Goal: Task Accomplishment & Management: Complete application form

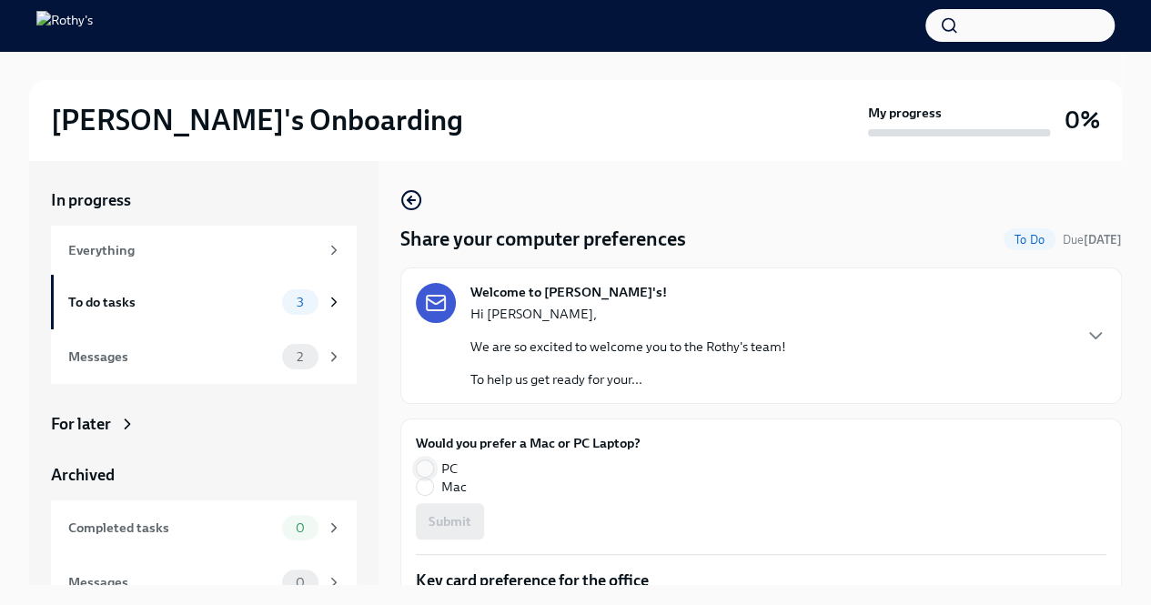
click at [425, 474] on input "PC" at bounding box center [425, 468] width 16 height 16
radio input "true"
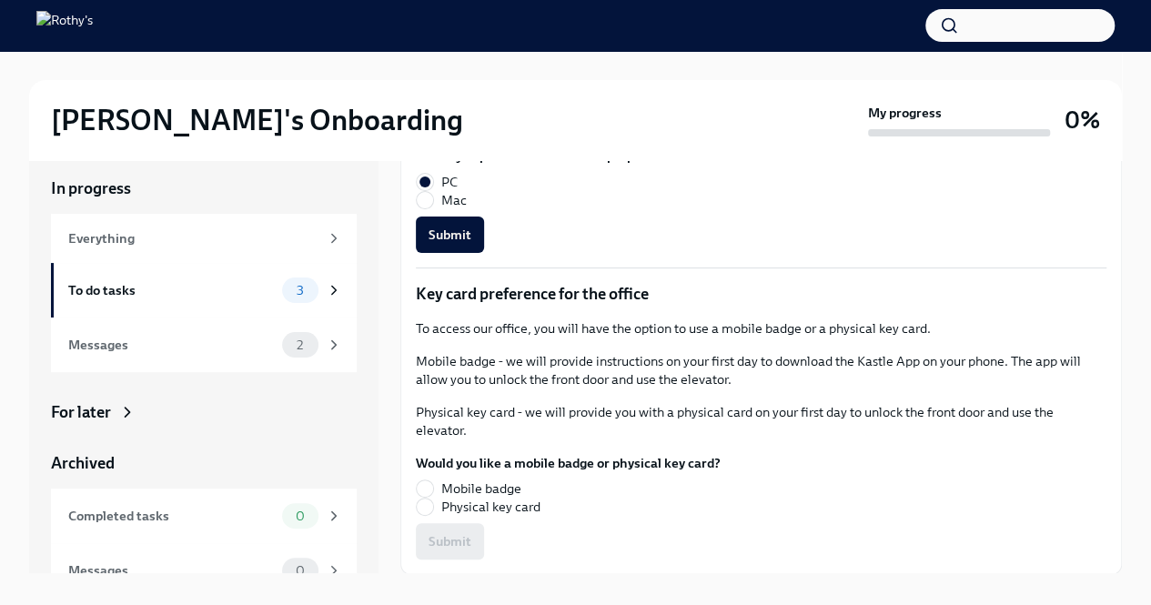
scroll to position [31, 0]
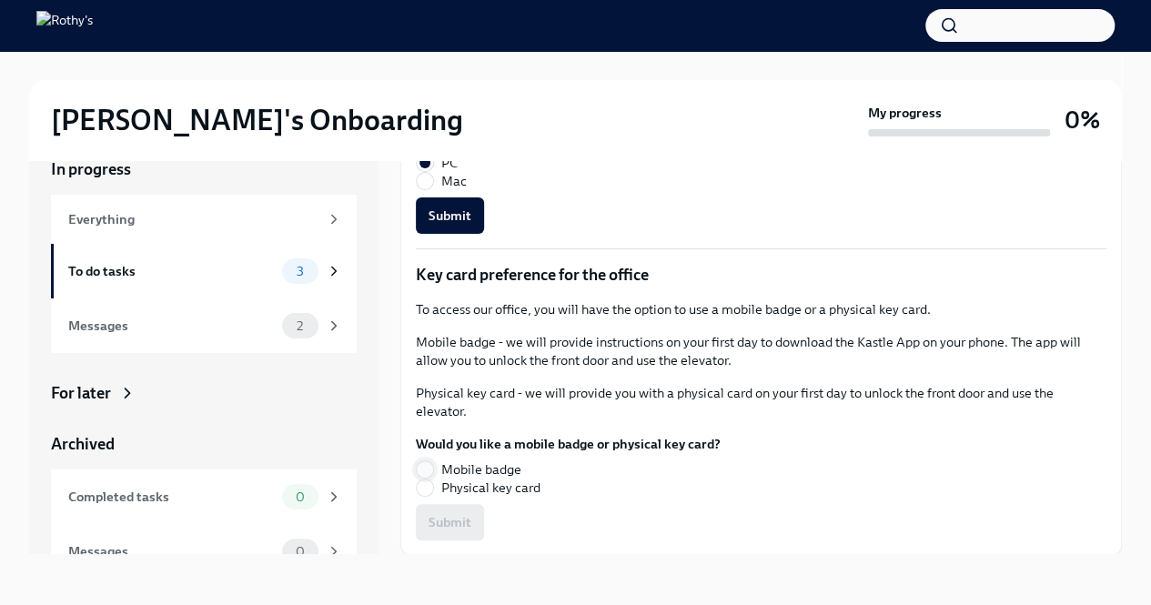
click at [430, 464] on input "Mobile badge" at bounding box center [425, 469] width 16 height 16
radio input "true"
click at [438, 515] on span "Submit" at bounding box center [449, 522] width 43 height 18
click at [455, 222] on span "Submit" at bounding box center [449, 215] width 43 height 18
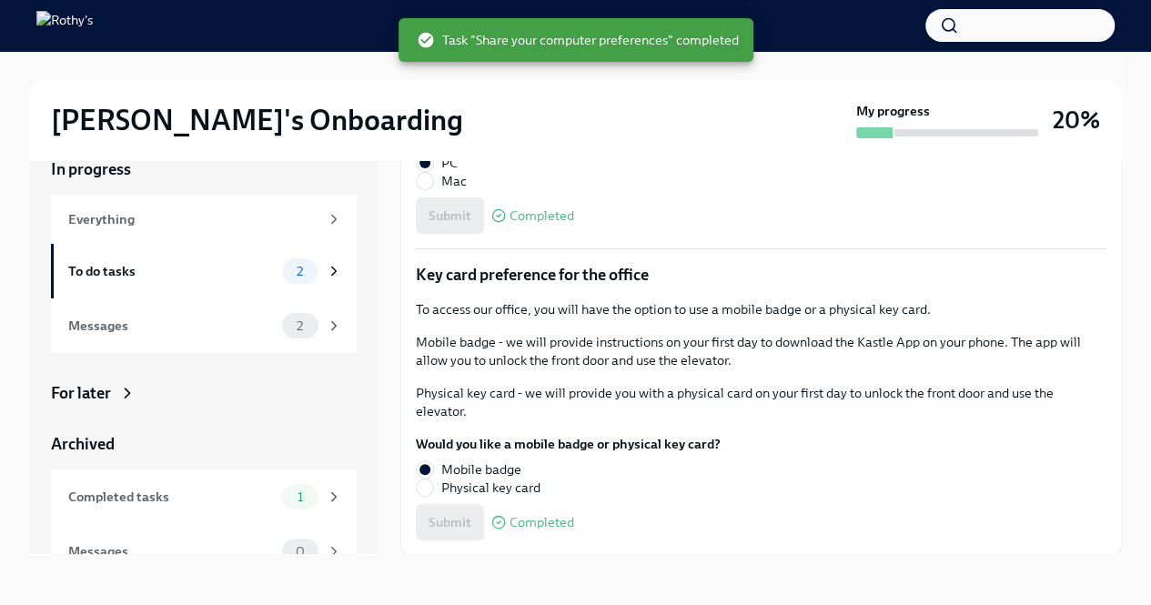
scroll to position [93, 0]
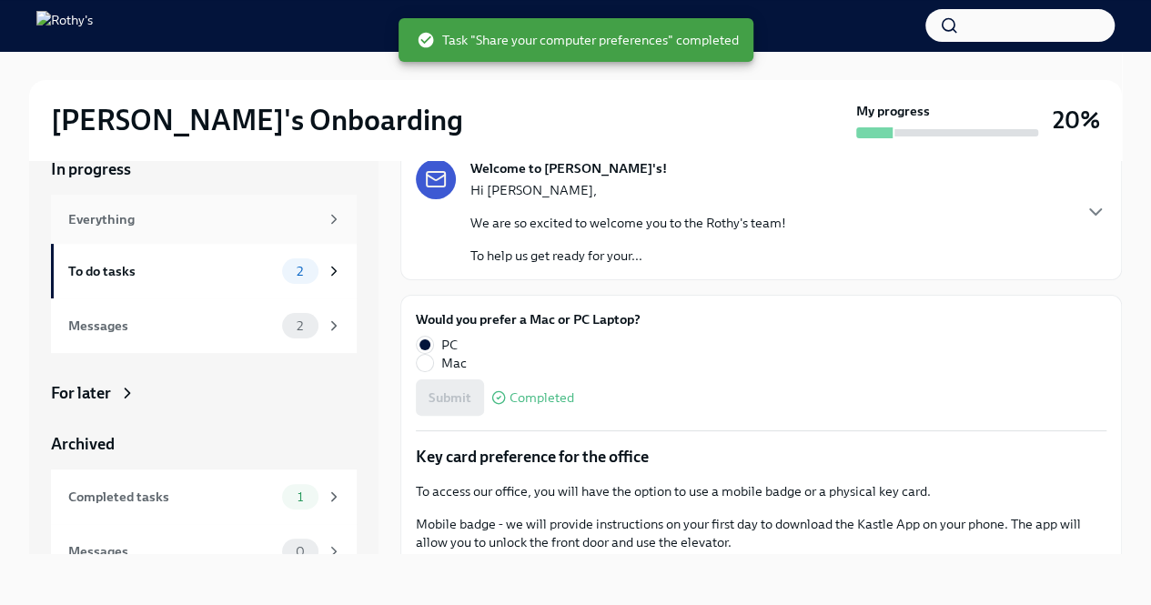
click at [207, 221] on div "Everything" at bounding box center [193, 219] width 250 height 20
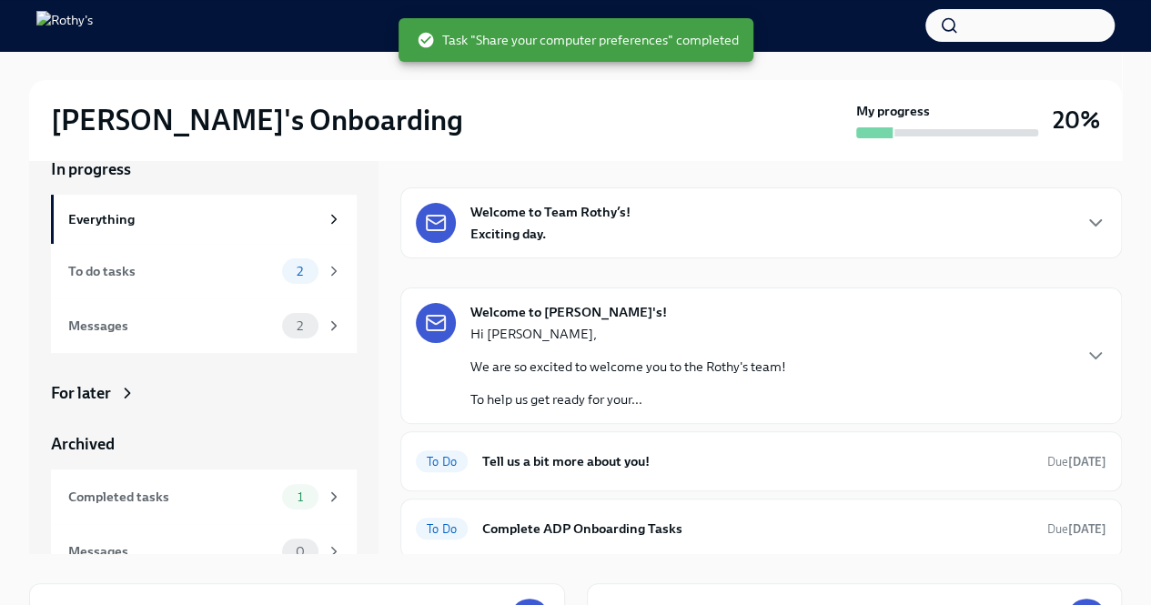
scroll to position [9, 0]
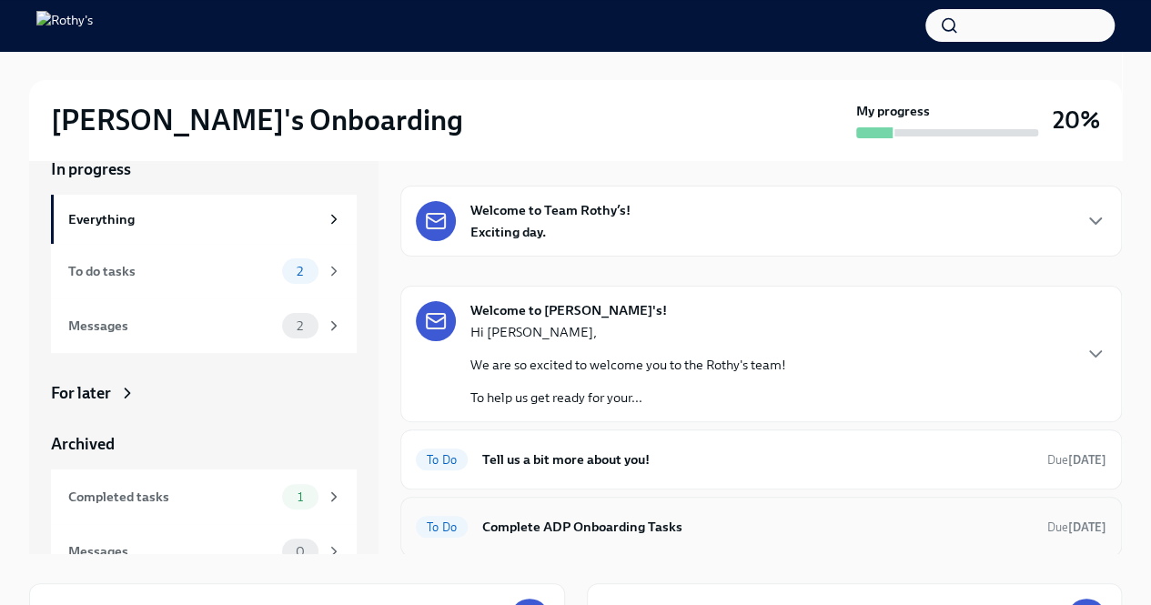
click at [688, 512] on div "To Do Complete ADP Onboarding Tasks Due [DATE]" at bounding box center [761, 526] width 690 height 29
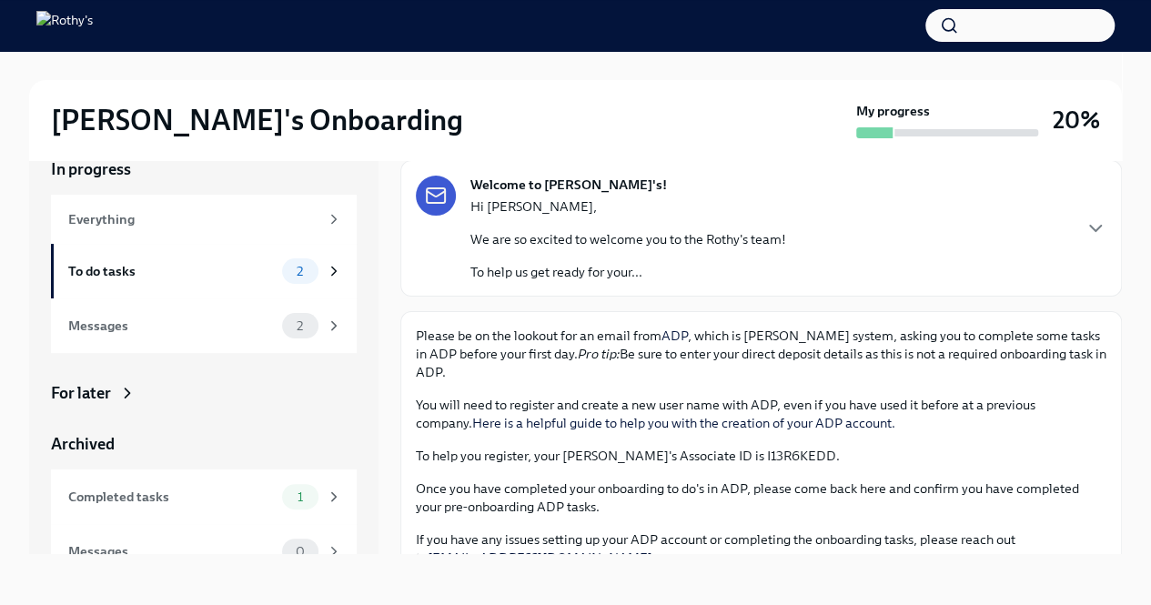
scroll to position [154, 0]
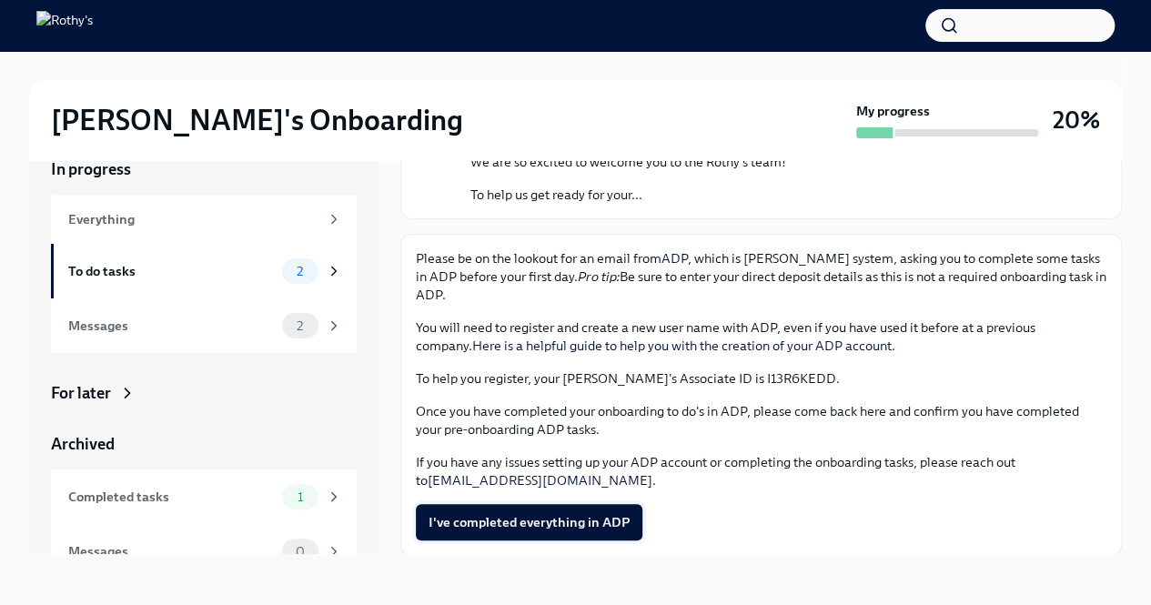
click at [558, 508] on button "I've completed everything in ADP" at bounding box center [529, 522] width 226 height 36
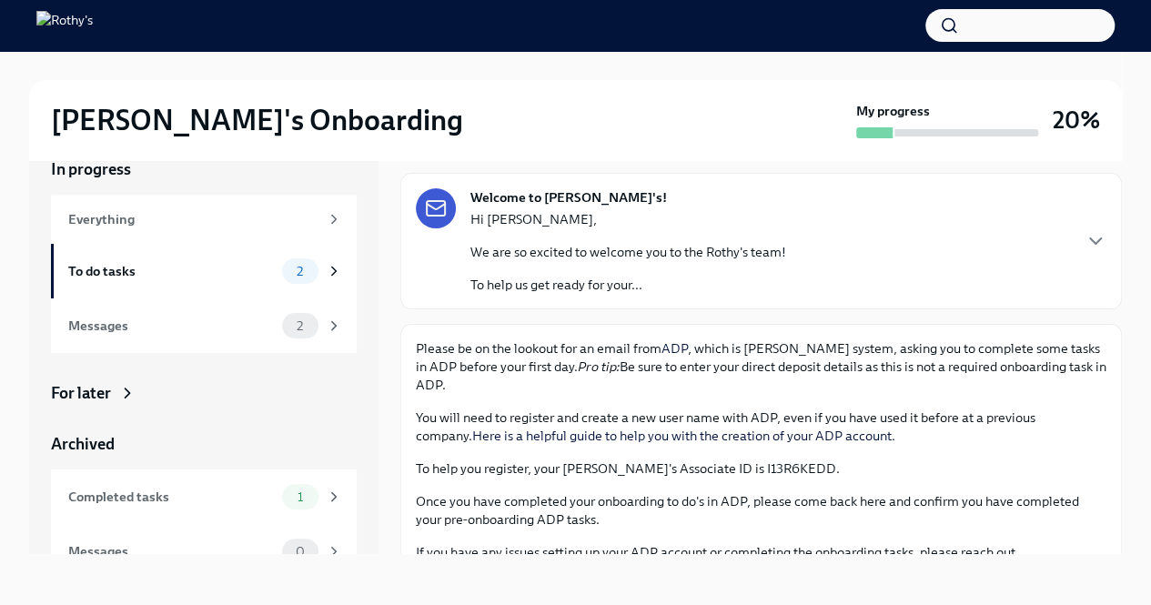
scroll to position [0, 0]
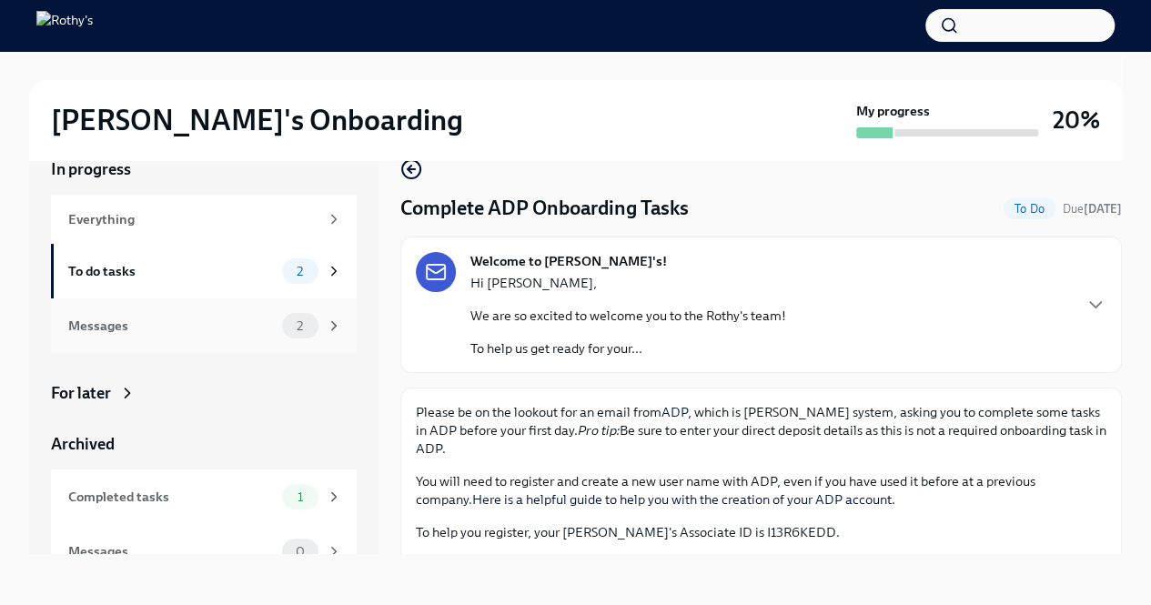
click at [200, 313] on div "Messages 2" at bounding box center [205, 325] width 274 height 25
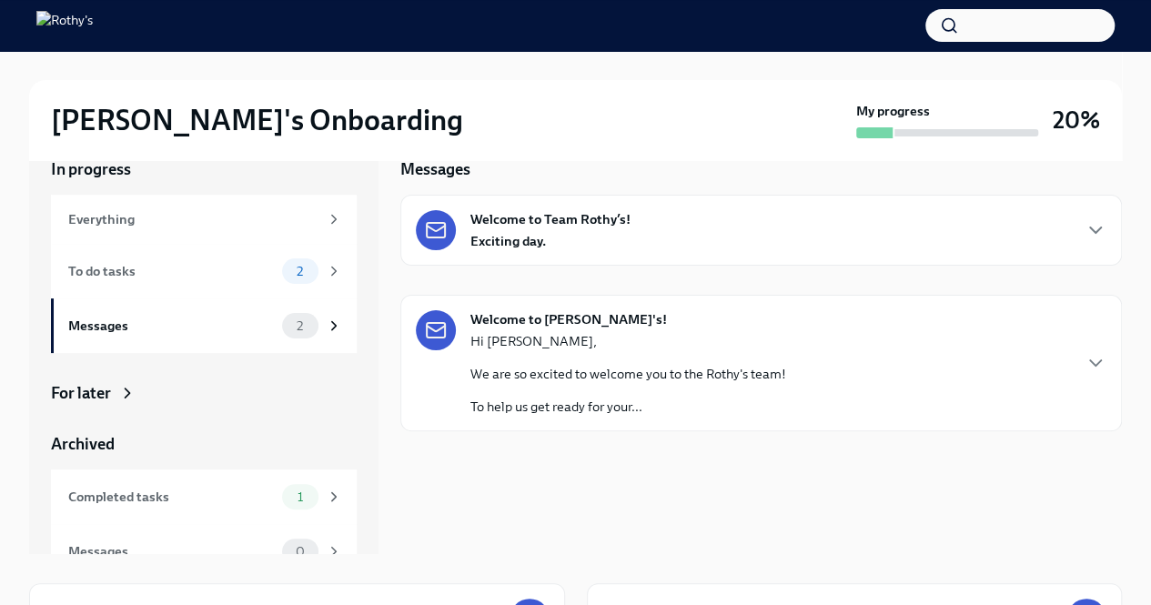
click at [647, 222] on div "Welcome to Team Rothy’s! Exciting day." at bounding box center [761, 230] width 690 height 40
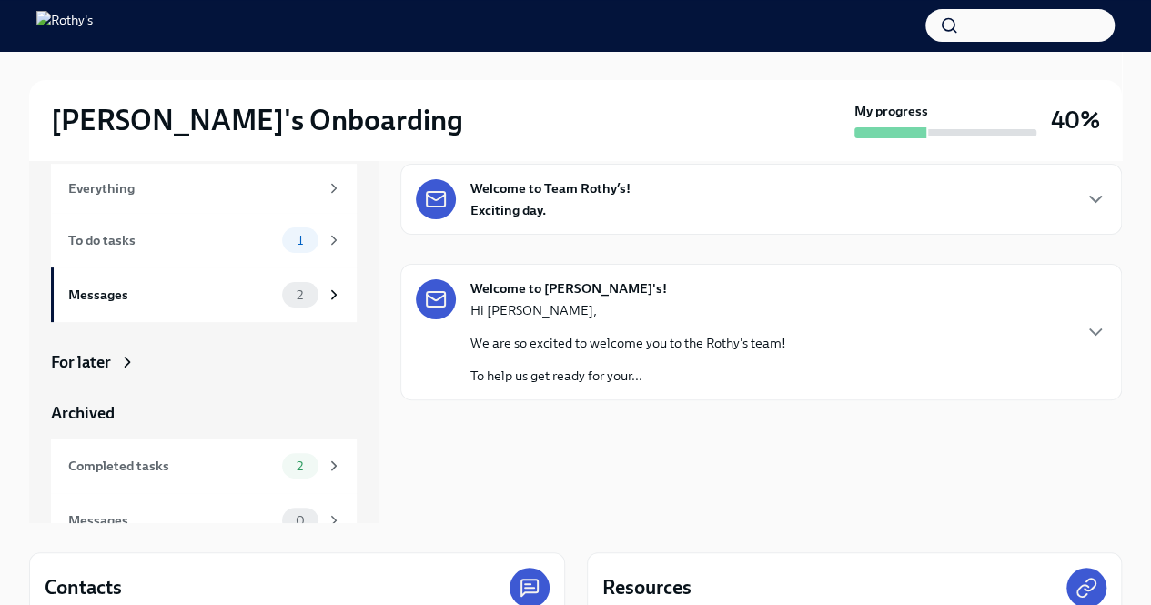
scroll to position [91, 0]
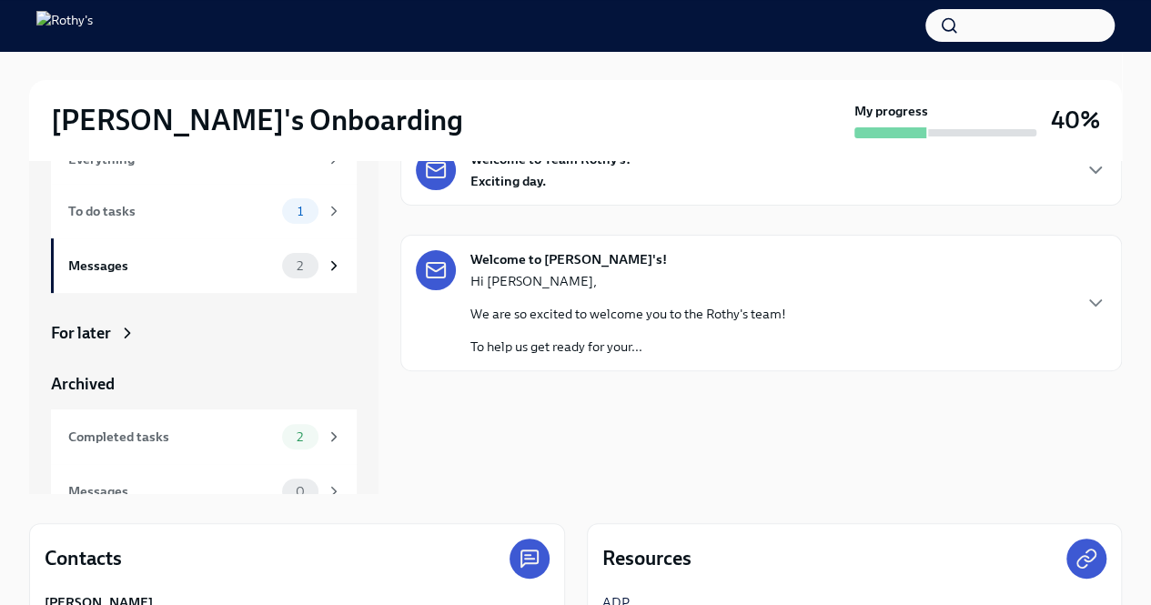
click at [547, 188] on div "Welcome to Team Rothy’s! Exciting day." at bounding box center [550, 170] width 160 height 40
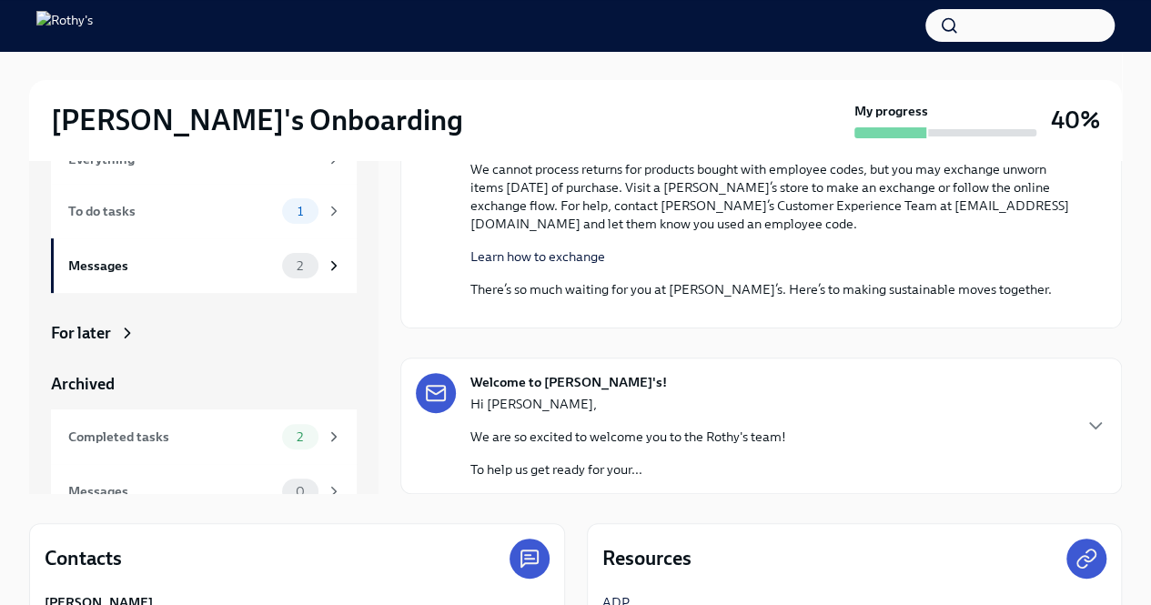
scroll to position [1533, 0]
click at [219, 433] on div "Completed tasks" at bounding box center [171, 437] width 206 height 20
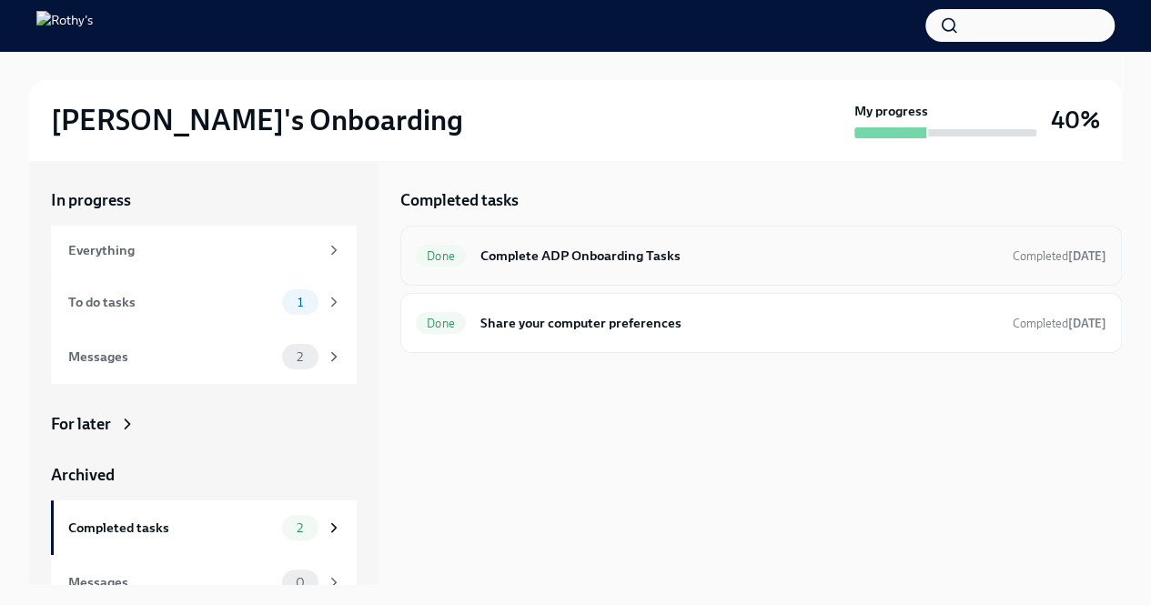
click at [662, 256] on h6 "Complete ADP Onboarding Tasks" at bounding box center [739, 256] width 518 height 20
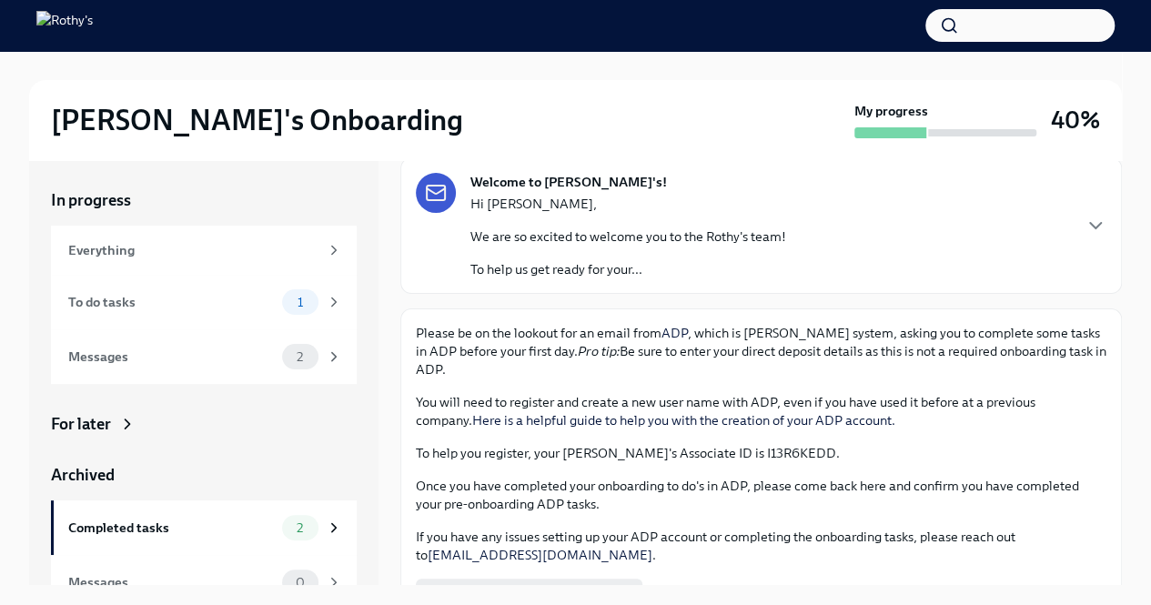
scroll to position [154, 0]
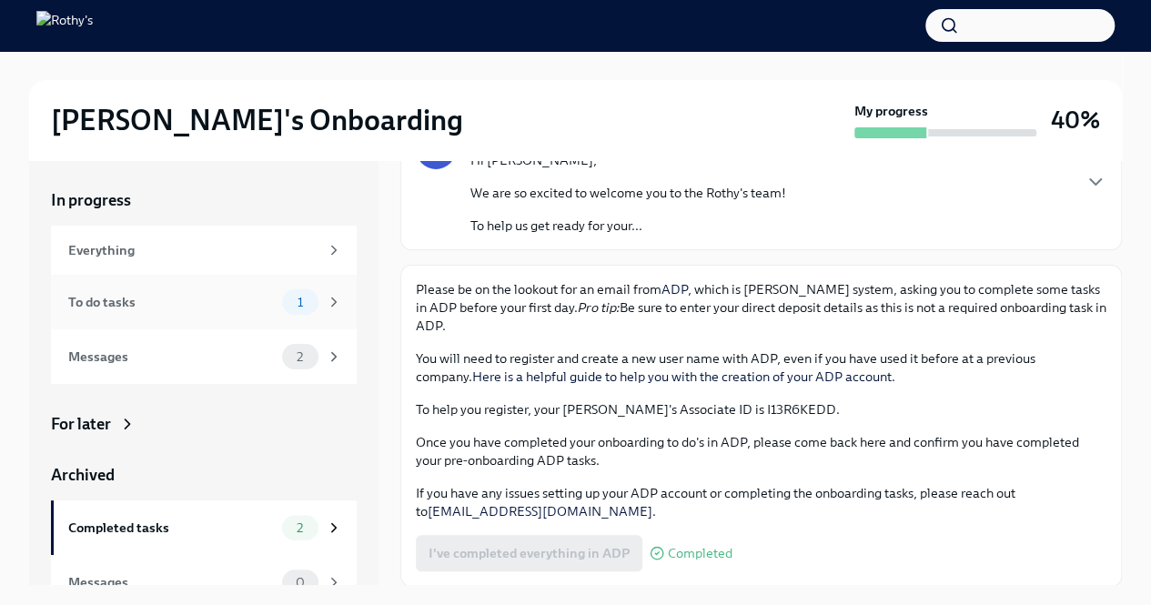
click at [236, 296] on div "To do tasks" at bounding box center [171, 302] width 206 height 20
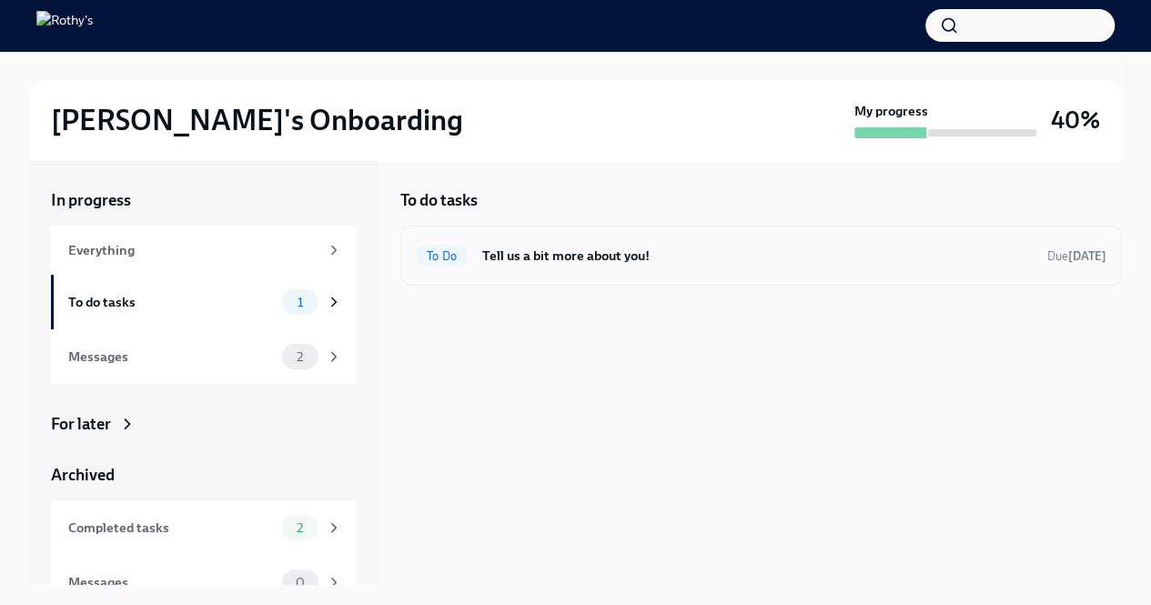
click at [528, 264] on h6 "Tell us a bit more about you!" at bounding box center [757, 256] width 550 height 20
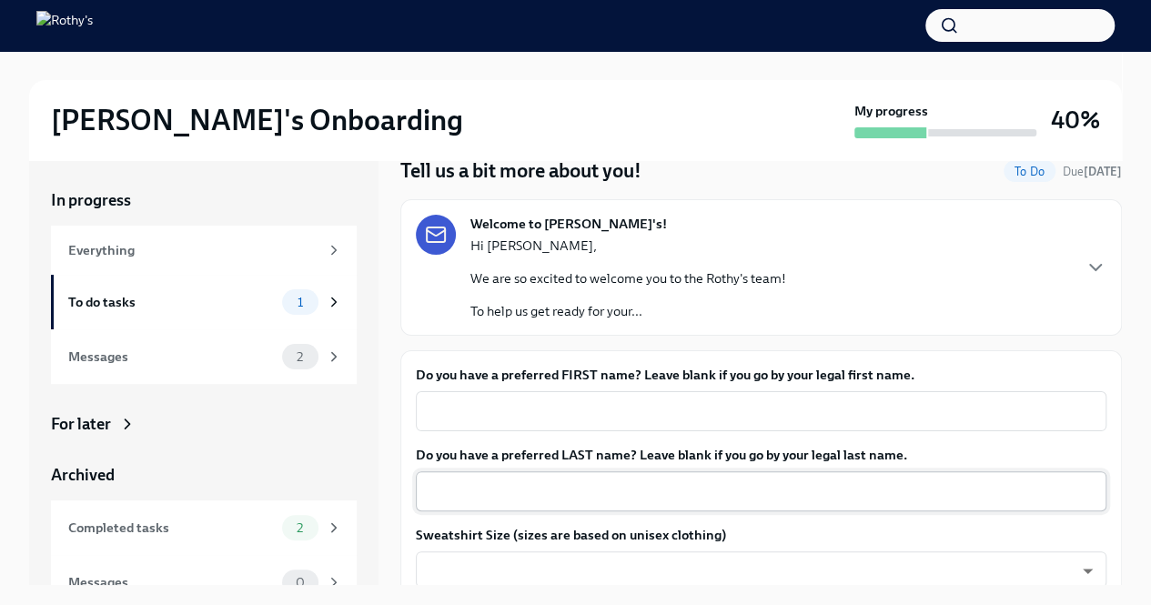
scroll to position [182, 0]
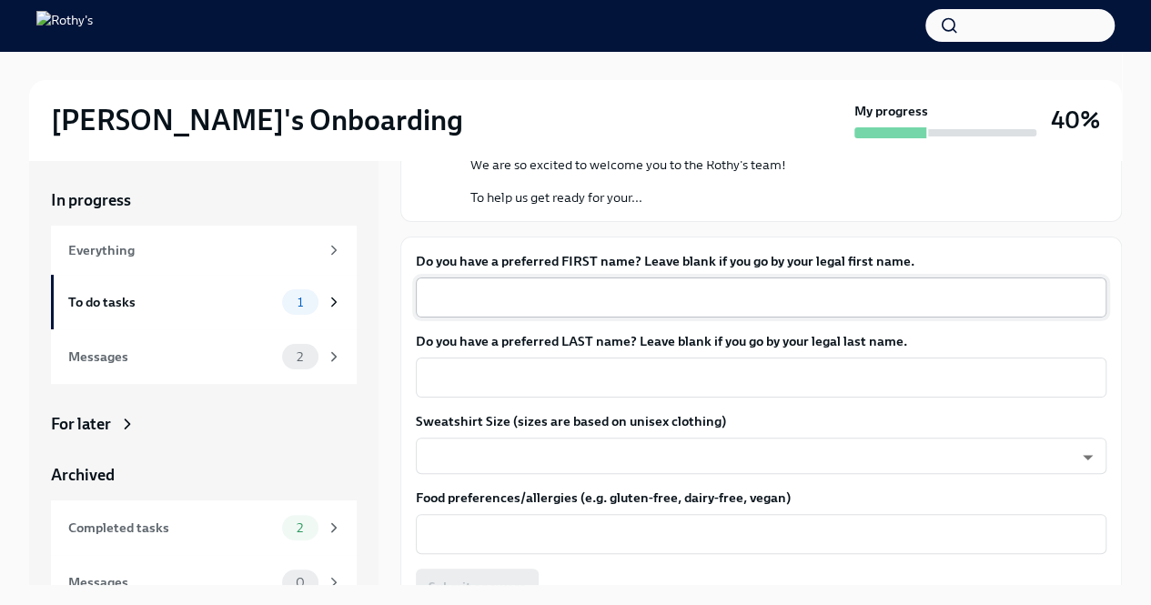
click at [569, 312] on div "x ​" at bounding box center [761, 297] width 690 height 40
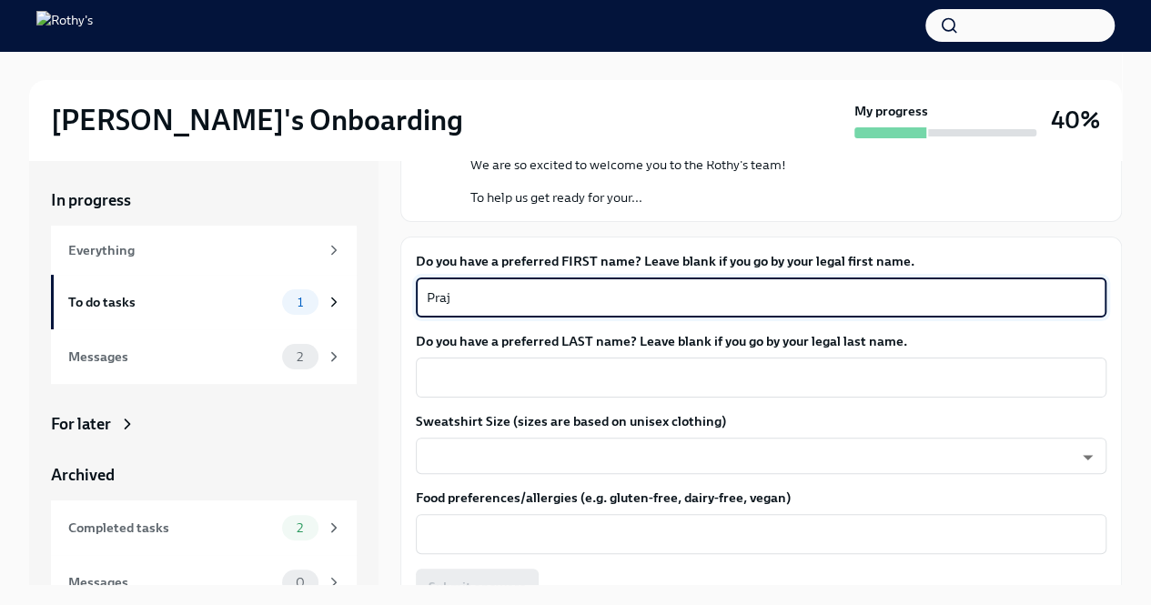
type textarea "Praj"
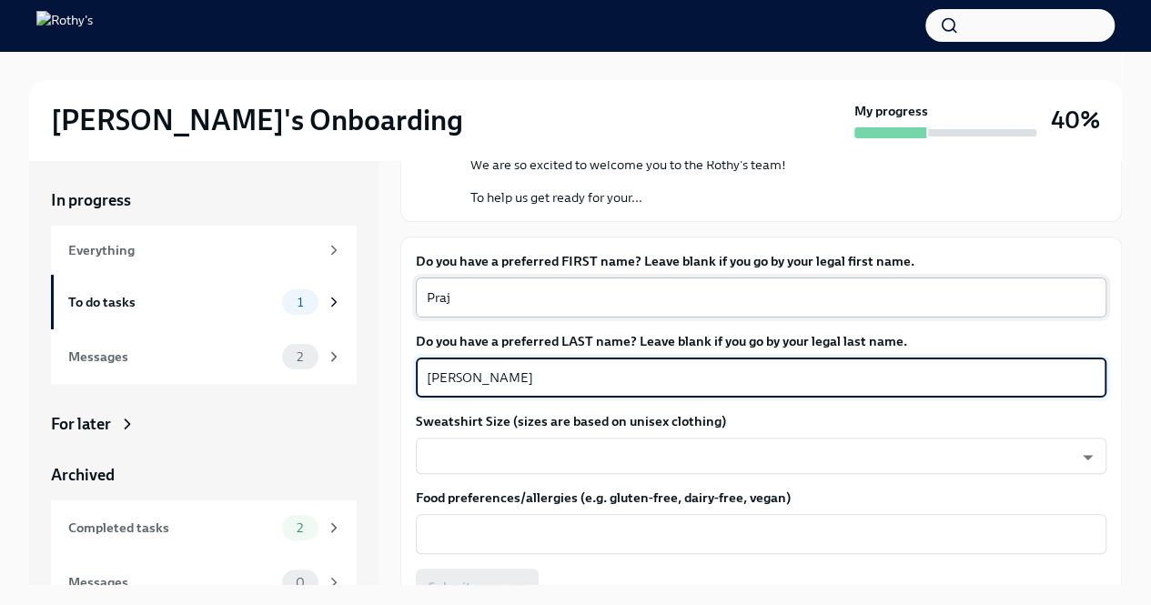
type textarea "[PERSON_NAME]"
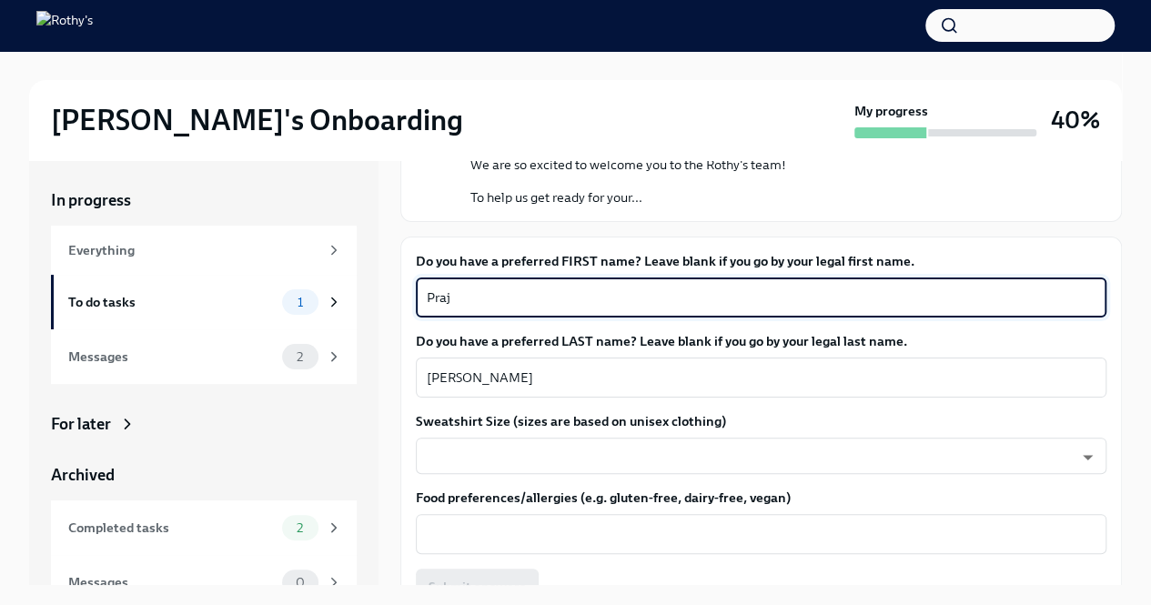
click at [710, 303] on textarea "Praj" at bounding box center [761, 297] width 668 height 22
type textarea "Praj"
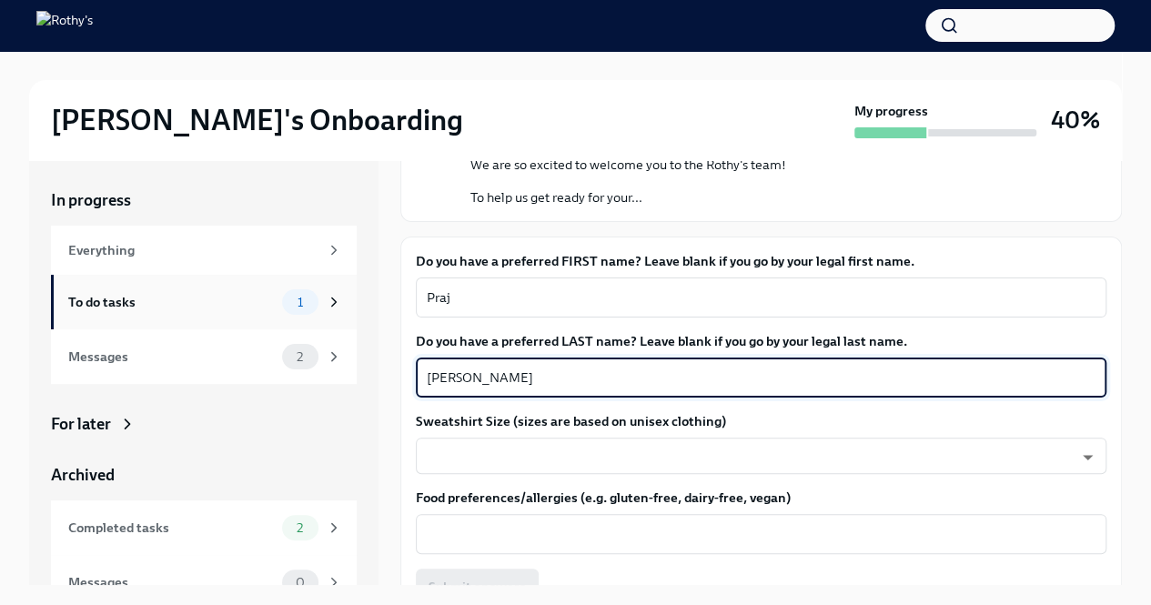
drag, startPoint x: 693, startPoint y: 373, endPoint x: 120, endPoint y: 294, distance: 578.4
click at [120, 294] on div "In progress Everything To do tasks 1 Messages 2 For later Archived Completed ta…" at bounding box center [575, 372] width 1092 height 425
click at [508, 445] on body "[PERSON_NAME]'s Onboarding My progress 40% In progress Everything To do tasks 1…" at bounding box center [575, 318] width 1151 height 636
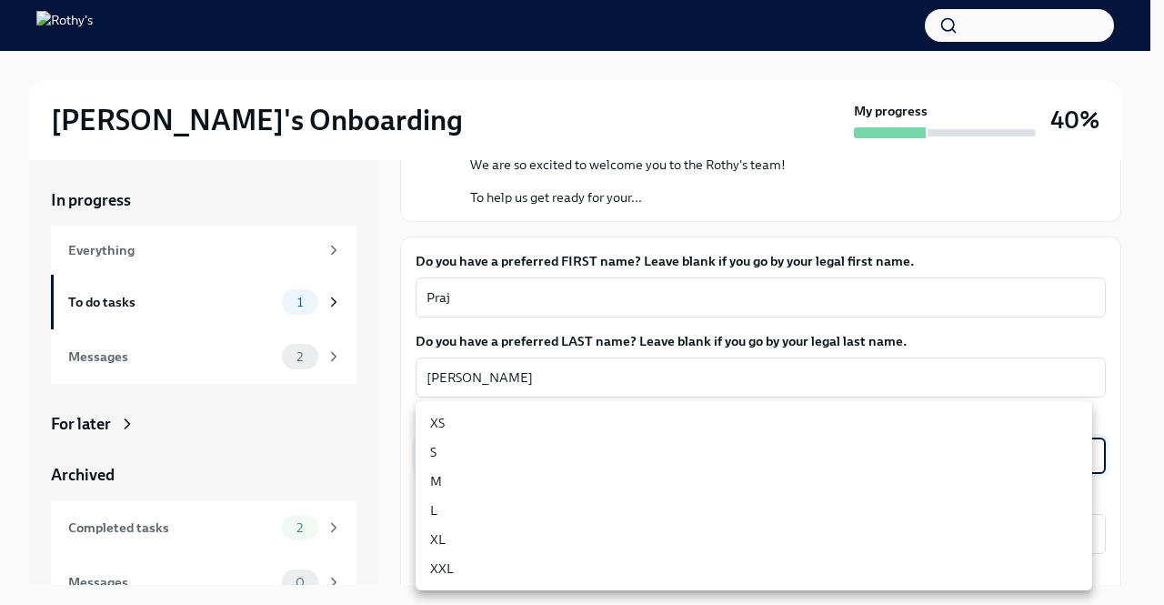
click at [498, 475] on li "M" at bounding box center [754, 481] width 677 height 29
type input "nT3X20E7_"
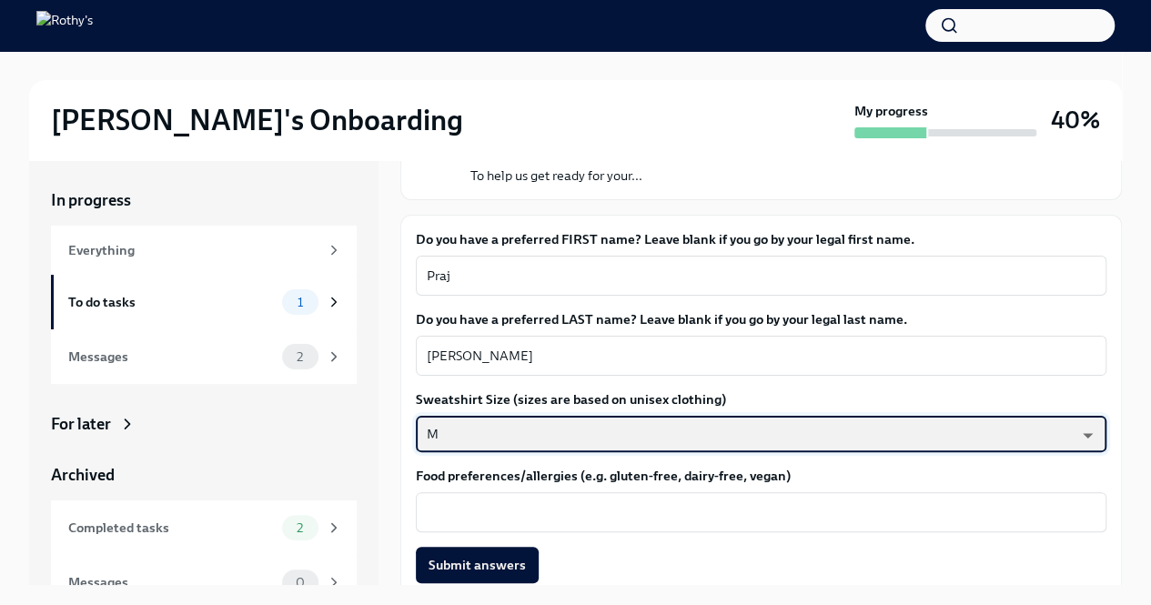
scroll to position [216, 0]
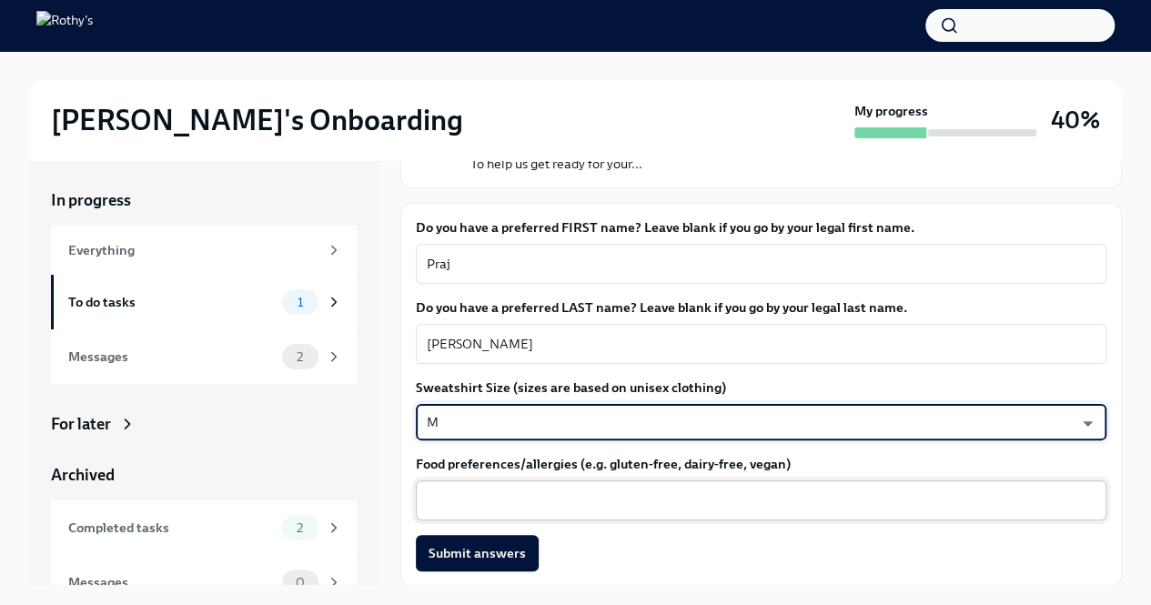
click at [503, 501] on textarea "Food preferences/allergies (e.g. gluten-free, dairy-free, vegan)" at bounding box center [761, 500] width 668 height 22
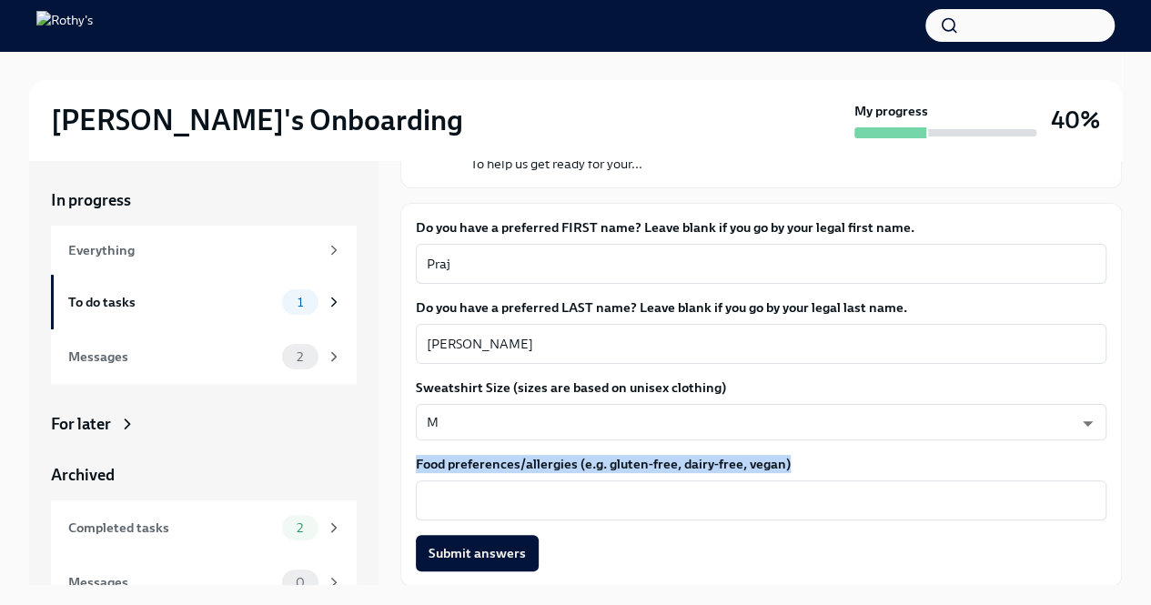
drag, startPoint x: 413, startPoint y: 456, endPoint x: 799, endPoint y: 470, distance: 385.9
click at [799, 470] on div "Do you have a preferred FIRST name? Leave blank if you go by your legal first n…" at bounding box center [760, 395] width 721 height 384
copy label "Food preferences/allergies (e.g. gluten-free, dairy-free, vegan)"
click at [585, 497] on textarea "Food preferences/allergies (e.g. gluten-free, dairy-free, vegan)" at bounding box center [761, 500] width 668 height 22
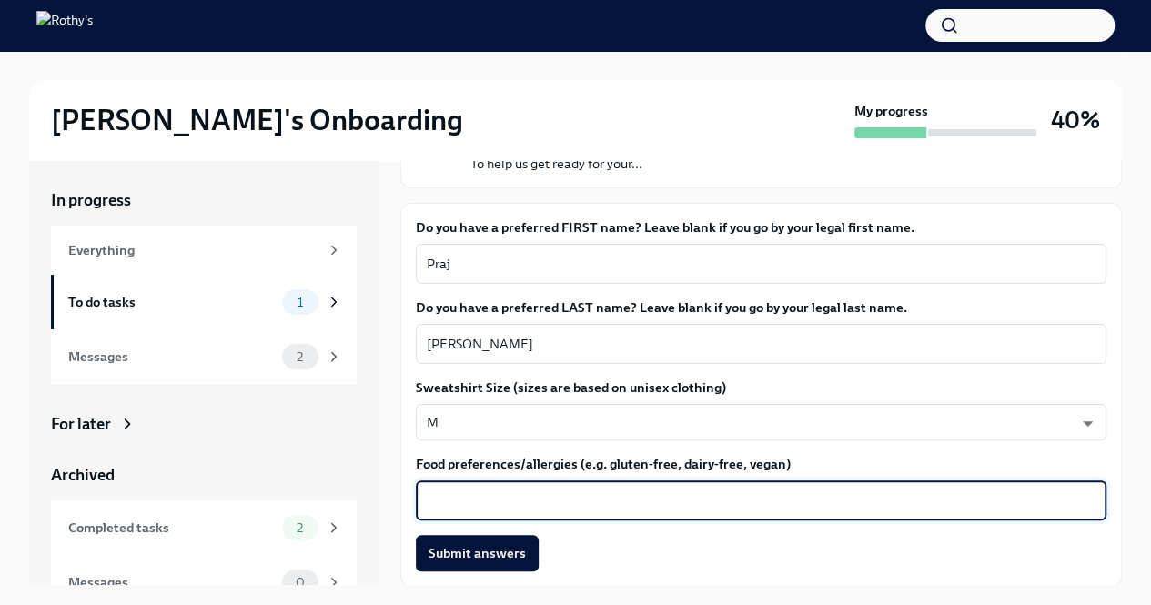
paste textarea "eats chicken, eggs, and vegetarian foods Avoids beef, pork, and other red meats"
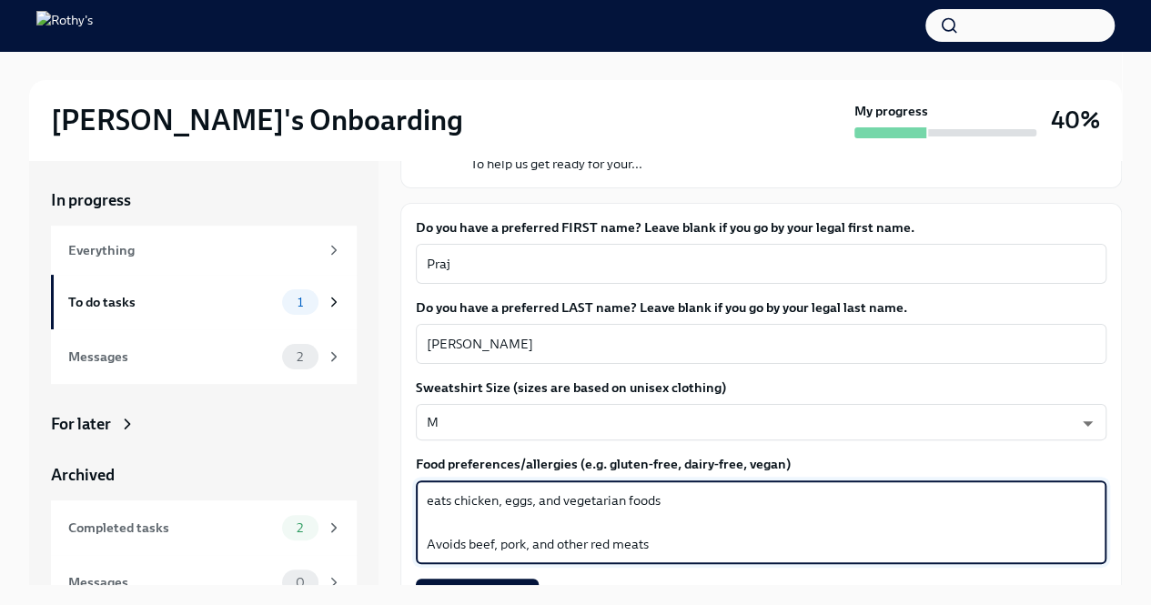
click at [433, 497] on textarea "eats chicken, eggs, and vegetarian foods Avoids beef, pork, and other red meats" at bounding box center [761, 521] width 668 height 65
click at [493, 513] on textarea "Eats chicken, eggs, and vegetarian foods Avoids beef, pork, and other red meats" at bounding box center [761, 521] width 668 height 65
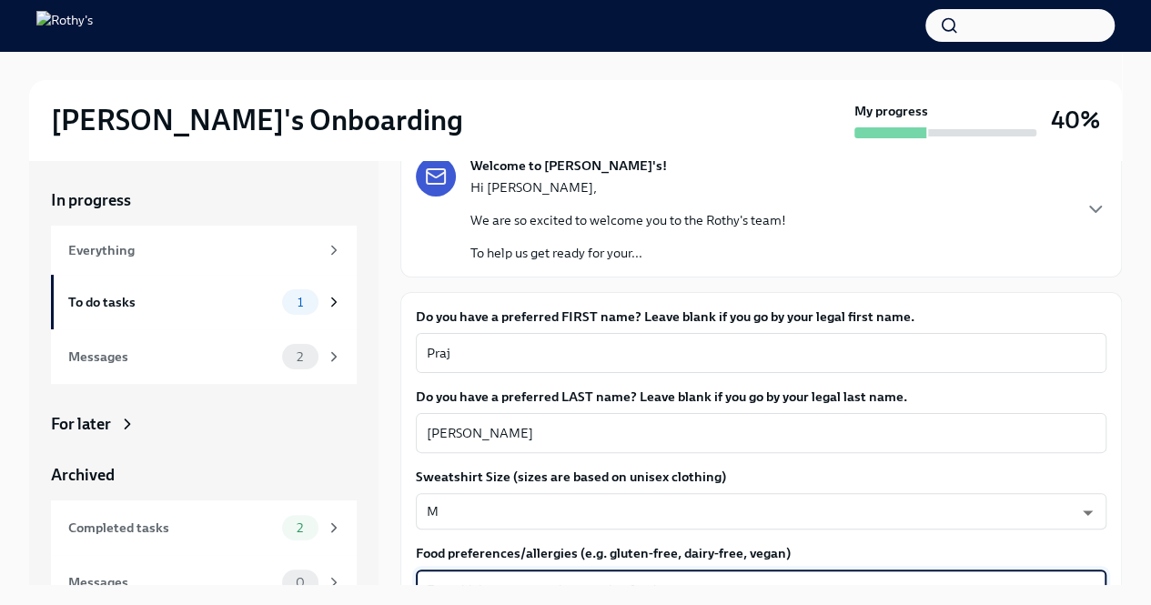
scroll to position [0, 0]
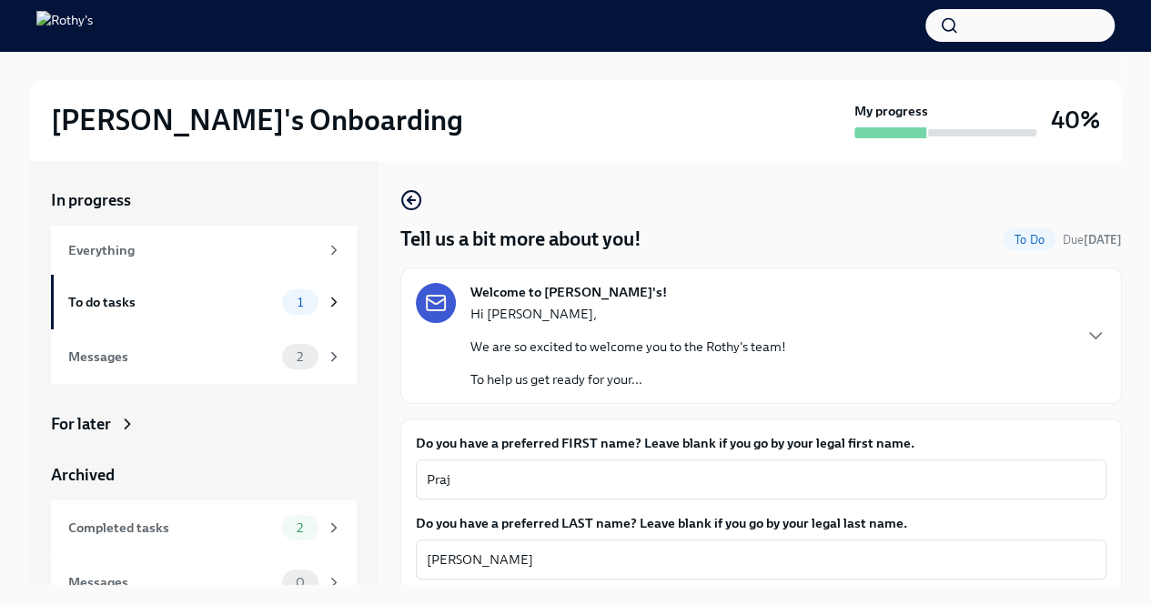
type textarea "Eats chicken, eggs, and vegetarian foods. Avoids beef, pork, and other red meats"
click at [1091, 336] on icon "button" at bounding box center [1095, 336] width 22 height 22
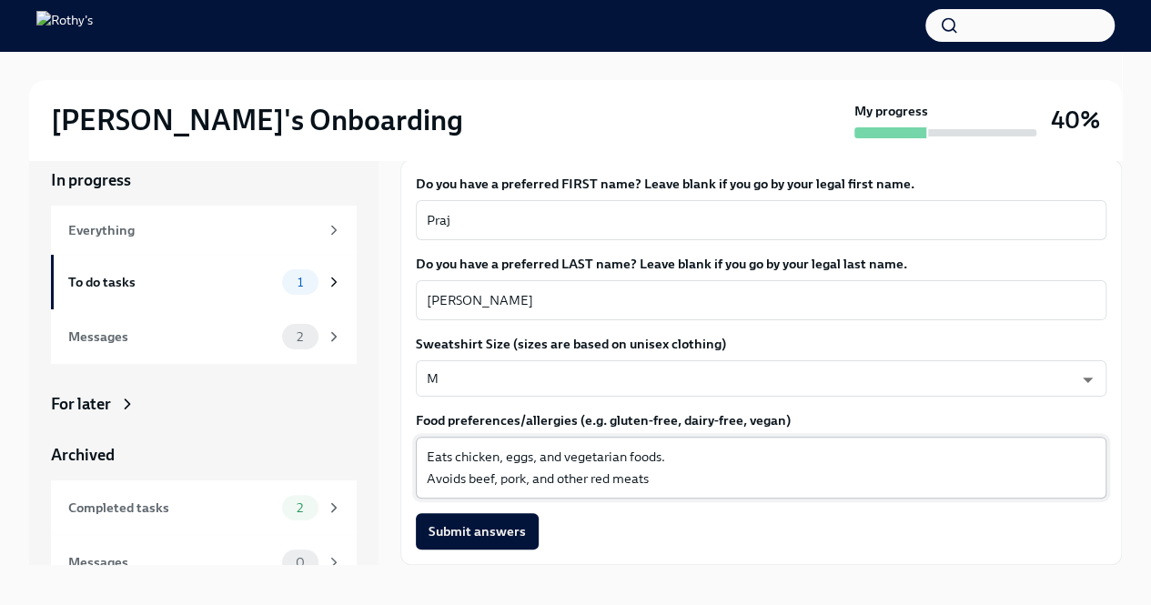
scroll to position [31, 0]
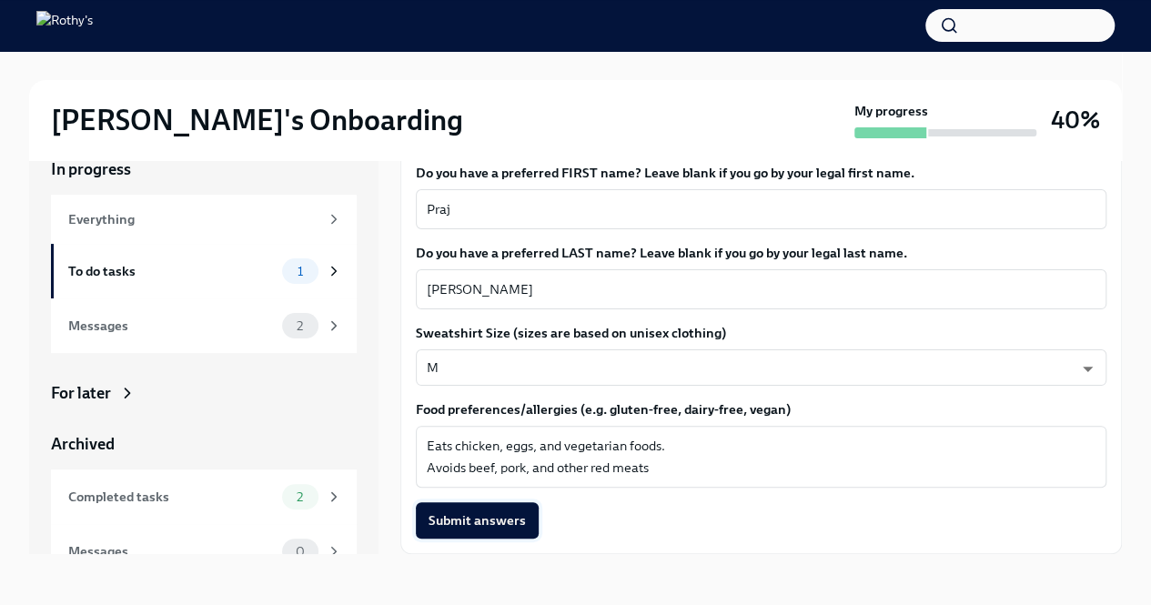
click at [497, 519] on span "Submit answers" at bounding box center [476, 520] width 97 height 18
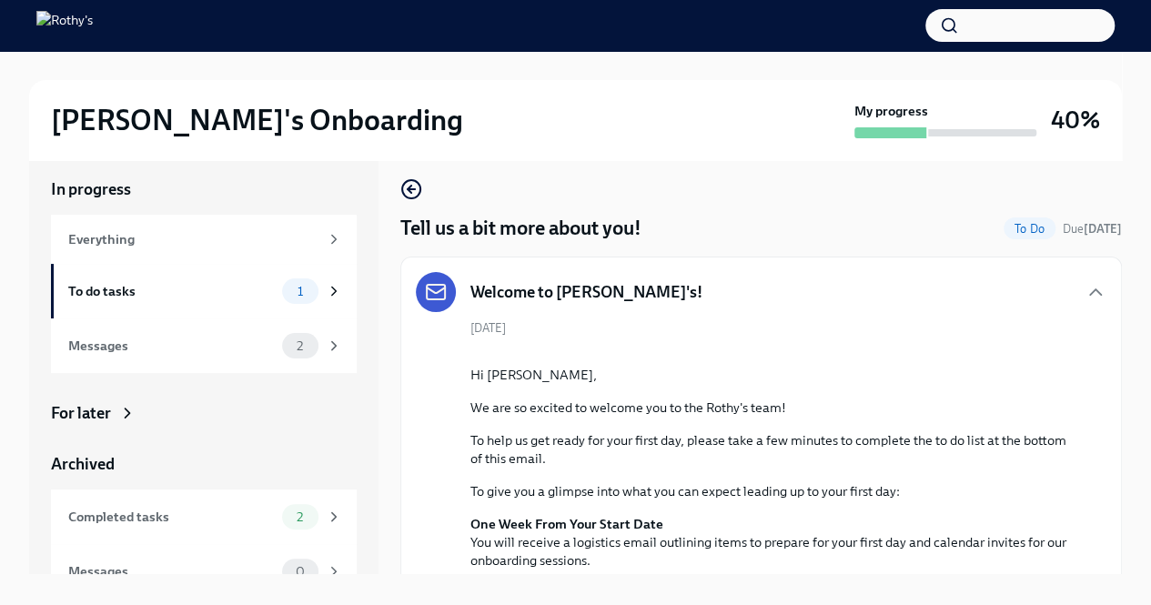
scroll to position [0, 0]
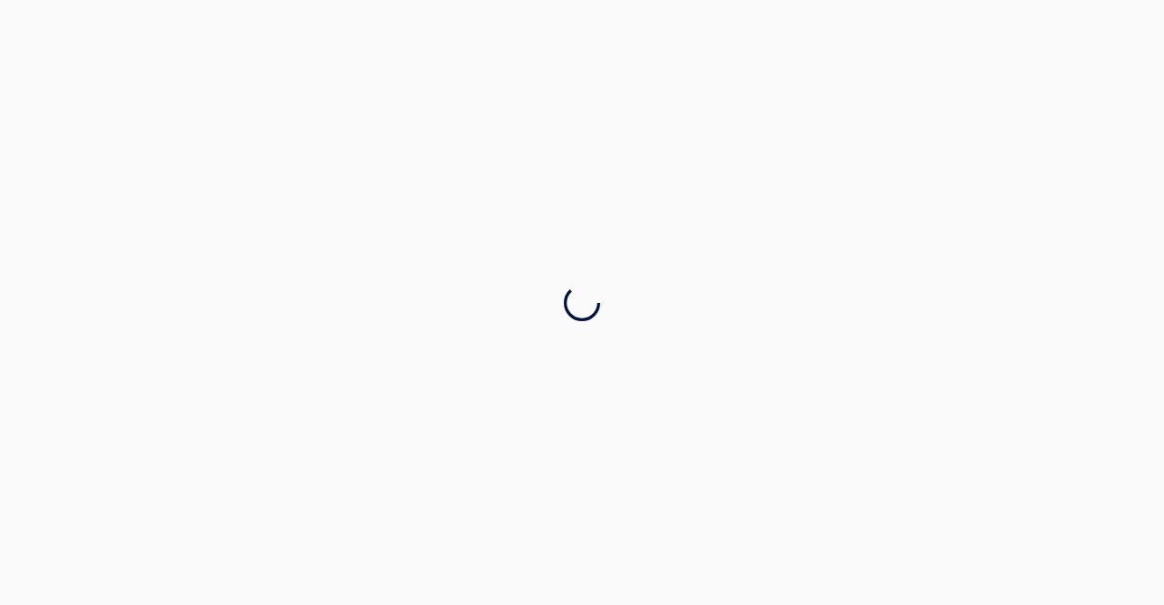
click at [164, 256] on div at bounding box center [582, 302] width 1164 height 605
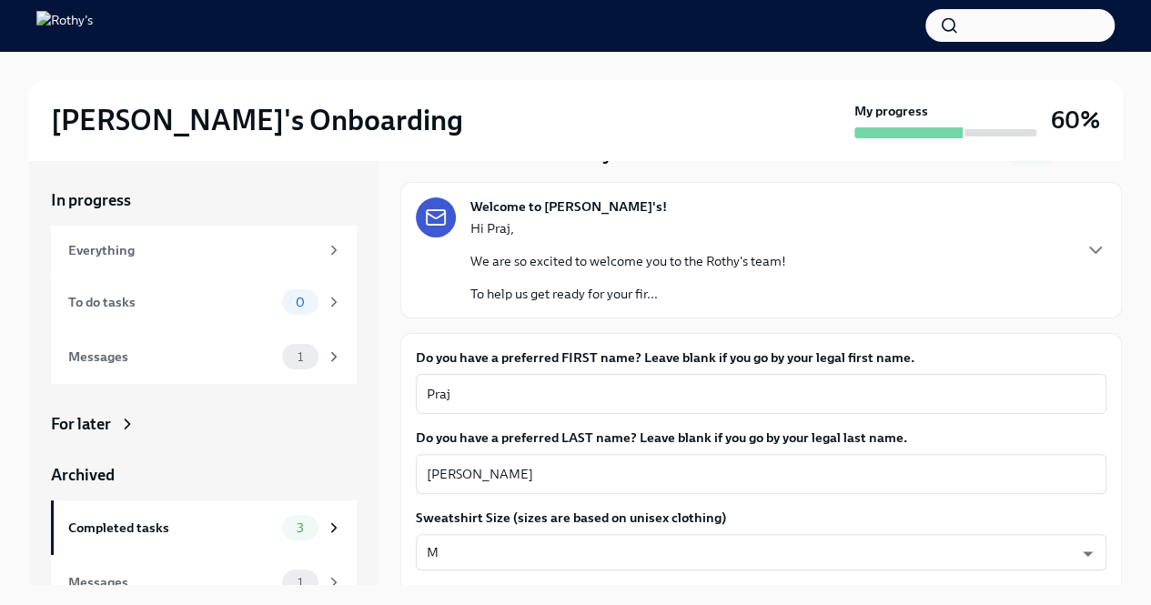
scroll to position [182, 0]
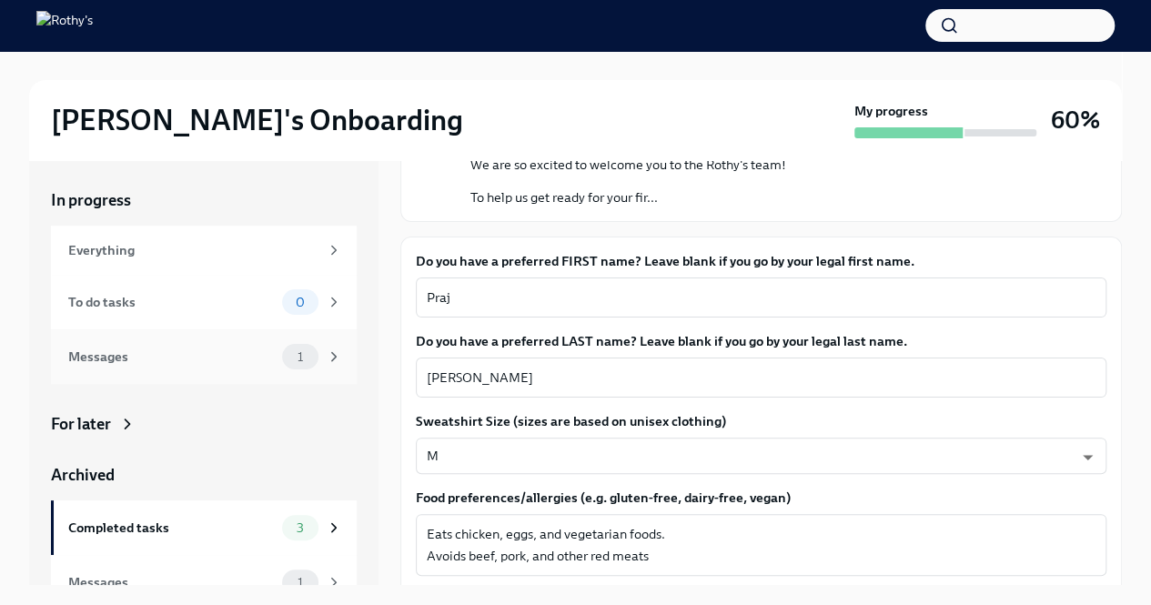
click at [215, 352] on div "Messages" at bounding box center [171, 357] width 206 height 20
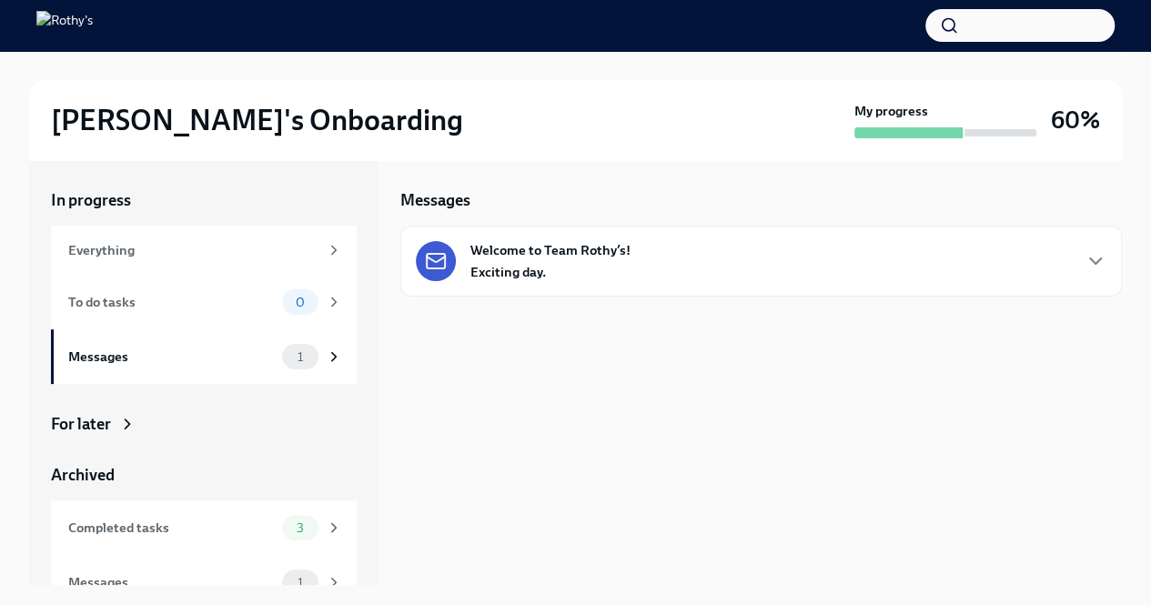
click at [656, 252] on div "Welcome to Team Rothy’s! Exciting day." at bounding box center [761, 261] width 690 height 40
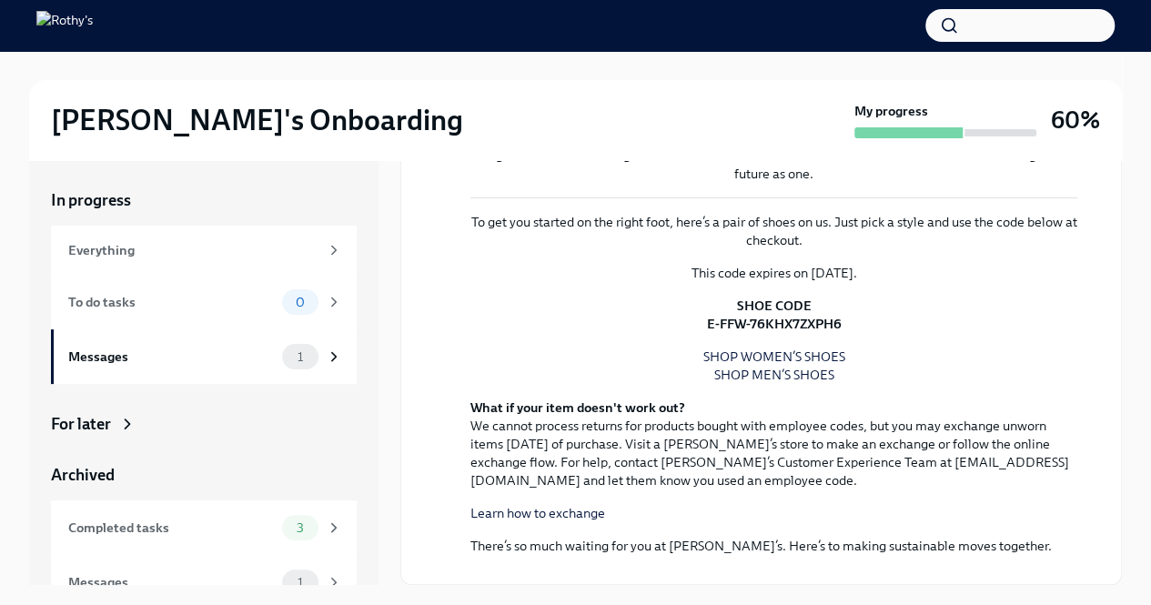
scroll to position [1369, 0]
click at [171, 237] on div "Everything" at bounding box center [204, 250] width 306 height 49
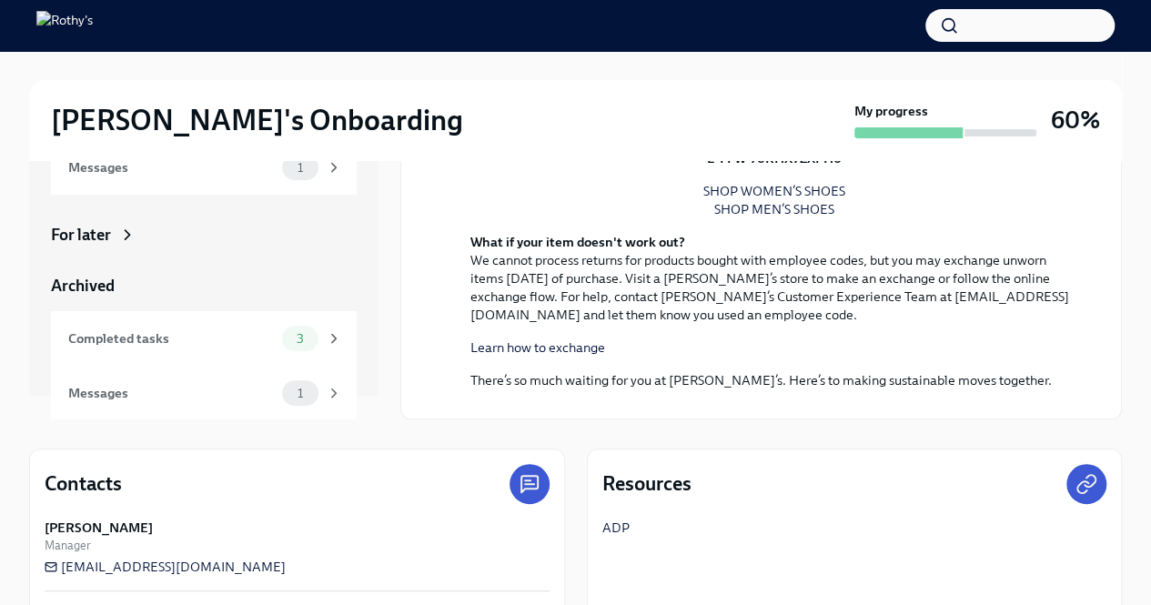
scroll to position [61, 0]
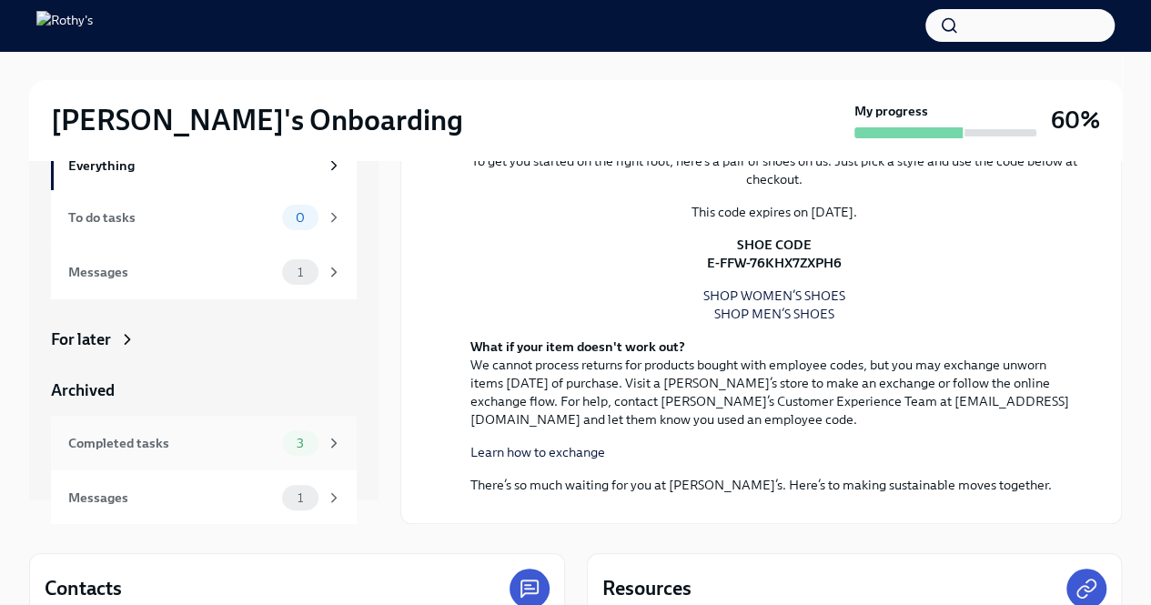
click at [159, 451] on div "Completed tasks" at bounding box center [171, 443] width 206 height 20
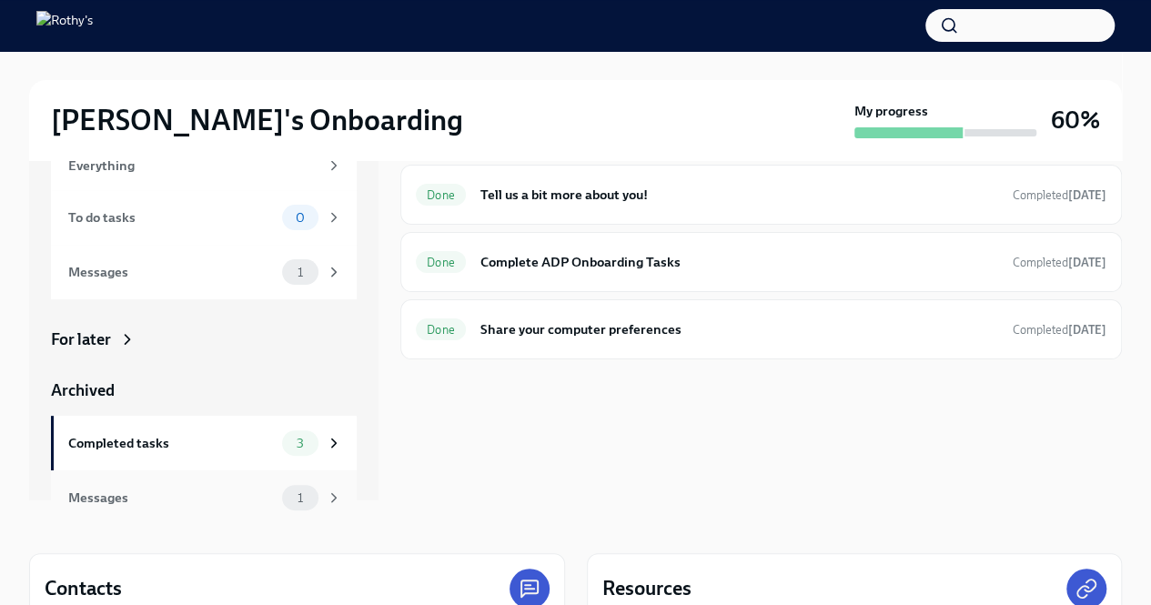
click at [158, 496] on div "Messages" at bounding box center [171, 497] width 206 height 20
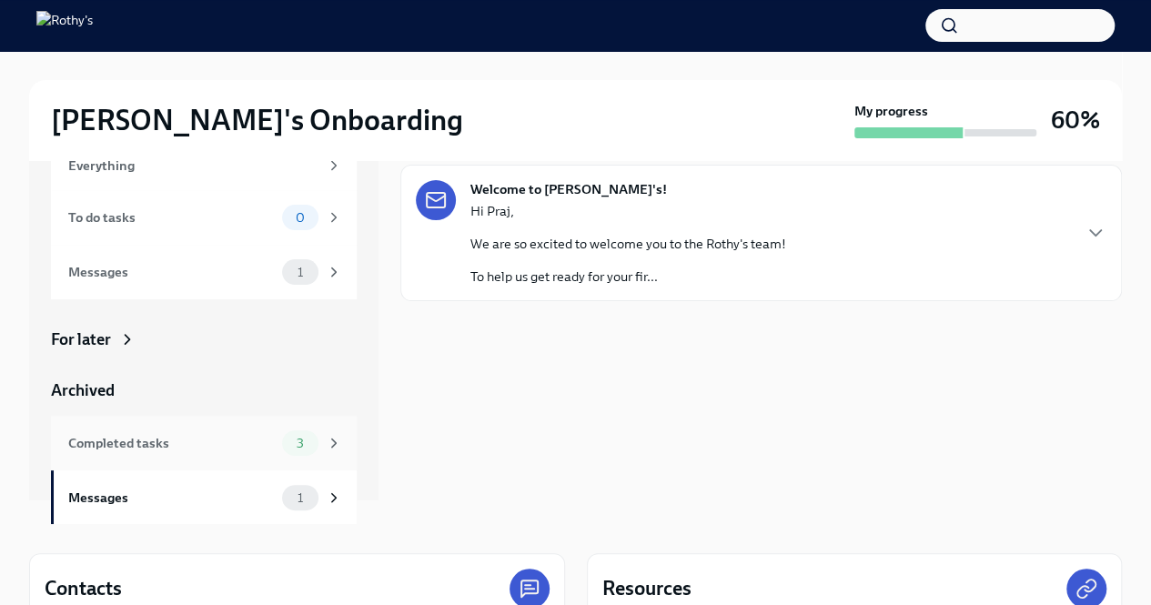
click at [178, 443] on div "Completed tasks" at bounding box center [171, 443] width 206 height 20
